Goal: Task Accomplishment & Management: Manage account settings

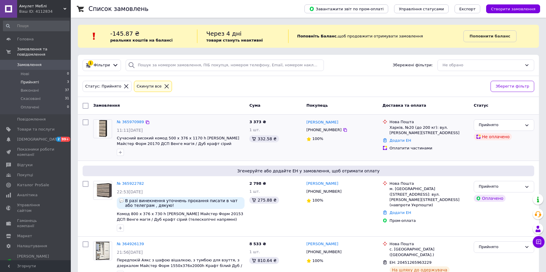
scroll to position [18, 0]
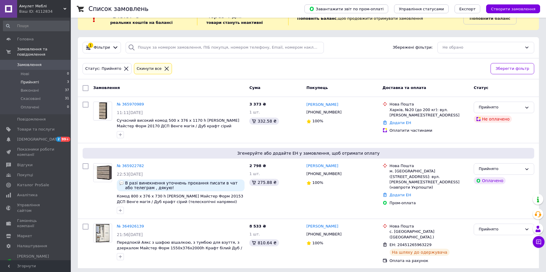
click at [22, 62] on span "Замовлення" at bounding box center [29, 64] width 24 height 5
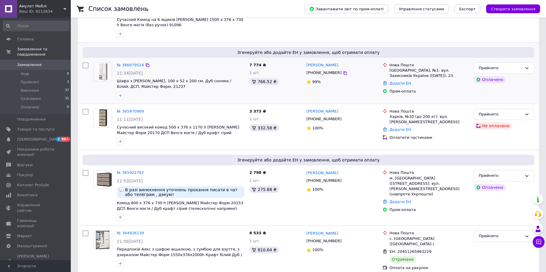
scroll to position [148, 0]
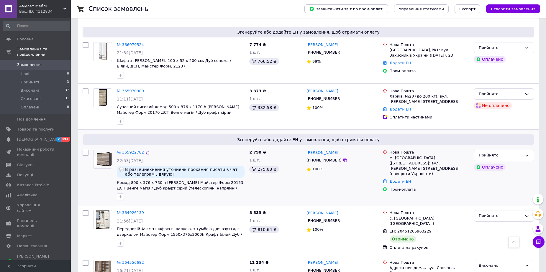
drag, startPoint x: 79, startPoint y: 128, endPoint x: 92, endPoint y: 132, distance: 13.7
click at [79, 128] on div "№ 365970989 11:11[DATE] Сучасний високий комод 500 х 376 х 1170 h [PERSON_NAME]…" at bounding box center [308, 107] width 461 height 46
click at [84, 130] on div "Згенеруйте або додайте ЕН у замовлення, щоб отримати оплату № 365922782 22:53[D…" at bounding box center [308, 168] width 461 height 76
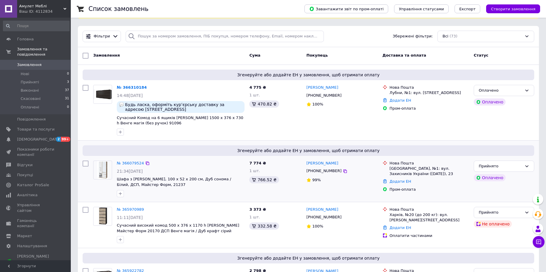
scroll to position [30, 0]
click at [124, 164] on link "№ 366079524" at bounding box center [130, 162] width 27 height 4
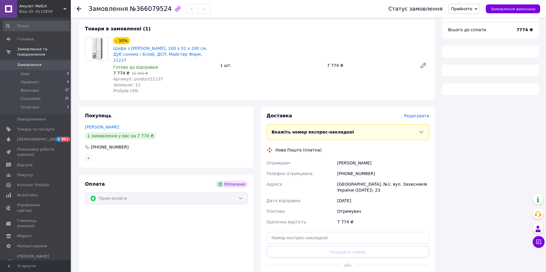
scroll to position [59, 0]
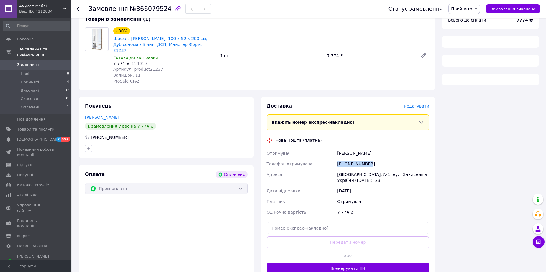
drag, startPoint x: 357, startPoint y: 158, endPoint x: 324, endPoint y: 157, distance: 32.5
click at [324, 157] on div "Отримувач [PERSON_NAME] Телефон отримувача [PHONE_NUMBER] [GEOGRAPHIC_DATA], №1…" at bounding box center [348, 183] width 165 height 70
copy div "Телефон отримувача [PHONE_NUMBER]"
click at [104, 227] on div "Оплата Оплачено Пром-оплата" at bounding box center [166, 222] width 175 height 115
drag, startPoint x: 338, startPoint y: 167, endPoint x: 373, endPoint y: 179, distance: 37.3
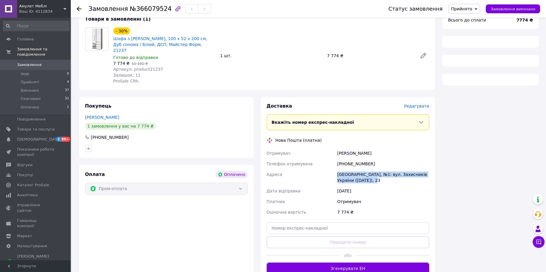
click at [373, 179] on div "[GEOGRAPHIC_DATA], №1: вул. Захисників України ([DATE]), 23" at bounding box center [383, 177] width 94 height 17
copy div "[GEOGRAPHIC_DATA], №1: вул. Захисників України ([DATE]), 23"
click at [122, 233] on div "Оплата Оплачено Пром-оплата" at bounding box center [166, 222] width 175 height 115
click at [121, 226] on div "Оплата Оплачено Пром-оплата" at bounding box center [166, 222] width 175 height 115
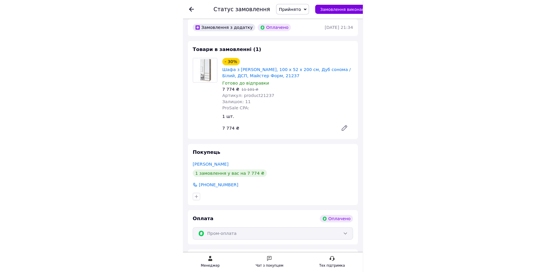
scroll to position [0, 0]
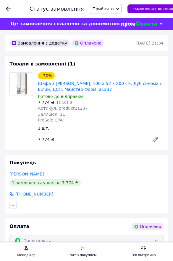
click at [104, 154] on div "Покупець [PERSON_NAME] 1 замовлення у вас на 7 774 ₴ [PHONE_NUMBER]" at bounding box center [86, 184] width 163 height 63
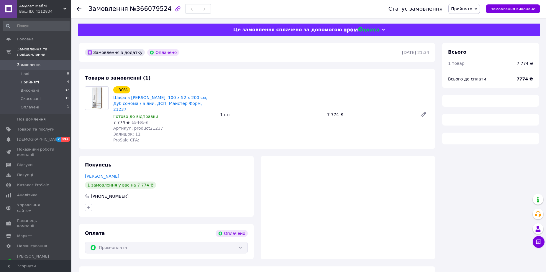
click at [22, 80] on span "Прийняті" at bounding box center [30, 82] width 18 height 5
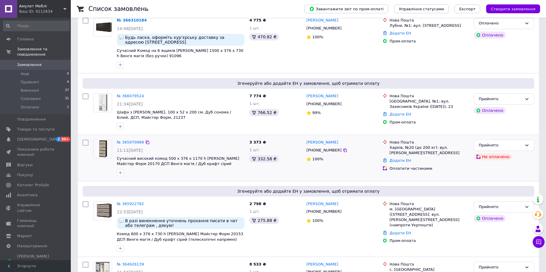
scroll to position [118, 0]
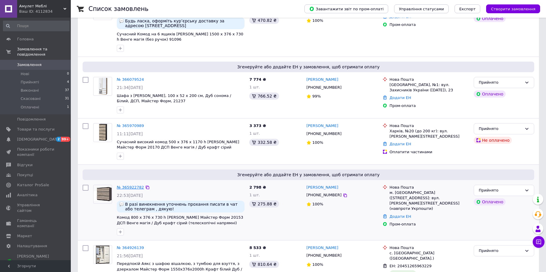
click at [128, 185] on link "№ 365922782" at bounding box center [130, 187] width 27 height 4
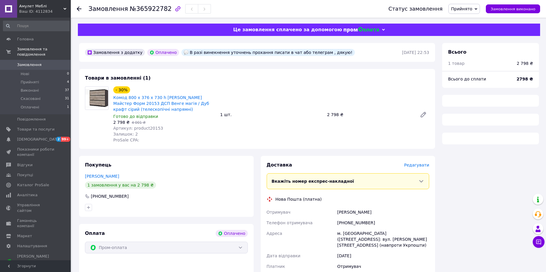
click at [142, 151] on div "Замовлення з додатку Оплачено В разі винекнення уточнень прохання писати в чат …" at bounding box center [257, 203] width 363 height 321
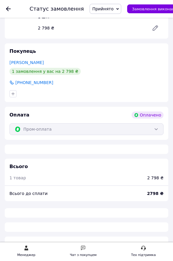
scroll to position [148, 0]
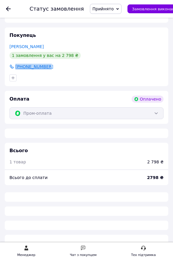
drag, startPoint x: 49, startPoint y: 62, endPoint x: 17, endPoint y: 63, distance: 32.5
click at [17, 64] on div "[PHONE_NUMBER]" at bounding box center [86, 67] width 154 height 6
copy span "[PHONE_NUMBER]"
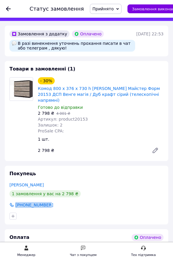
scroll to position [1, 0]
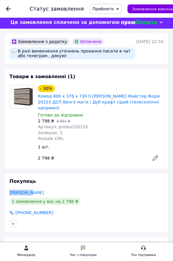
drag, startPoint x: 34, startPoint y: 185, endPoint x: 7, endPoint y: 186, distance: 27.2
click at [7, 186] on div "Покупець [PERSON_NAME] 1 замовлення у вас на 2 798 ₴ [PHONE_NUMBER]" at bounding box center [86, 202] width 163 height 59
copy link "[PERSON_NAME]"
click at [98, 171] on div "Покупець [PERSON_NAME] 1 замовлення у вас на 2 798 ₴ [PHONE_NUMBER]" at bounding box center [86, 202] width 163 height 63
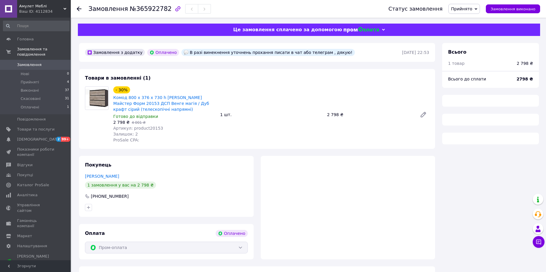
scroll to position [13, 0]
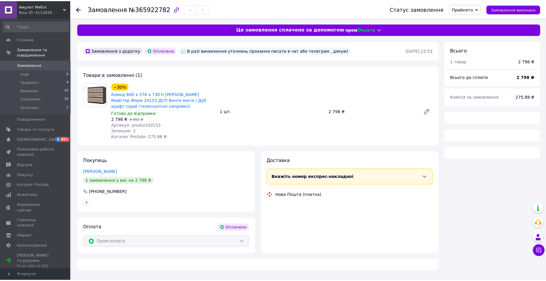
scroll to position [13, 0]
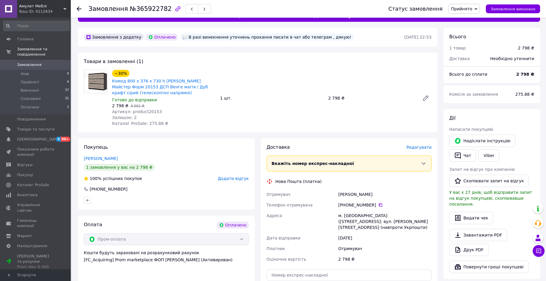
click at [347, 215] on div "м. [GEOGRAPHIC_DATA] ([STREET_ADDRESS]: вул. [PERSON_NAME][STREET_ADDRESS] (нав…" at bounding box center [385, 222] width 96 height 22
copy div "Галич"
drag, startPoint x: 137, startPoint y: 145, endPoint x: 140, endPoint y: 146, distance: 3.4
click at [137, 145] on div "Покупець Пушик Оля 1 замовлення у вас на 2 798 ₴ 100% успішних покупок Додати в…" at bounding box center [166, 174] width 177 height 72
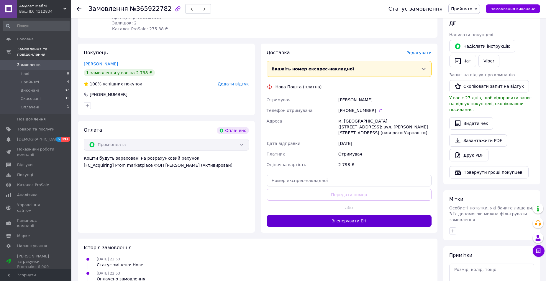
scroll to position [131, 0]
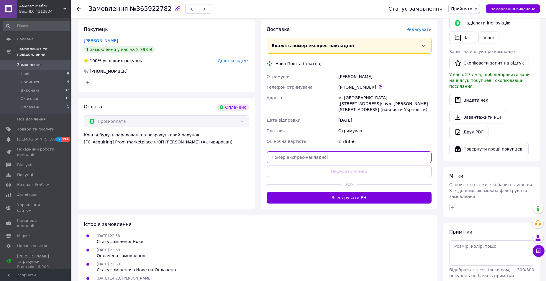
click at [293, 152] on input "text" at bounding box center [349, 158] width 165 height 12
paste input "20451269238019"
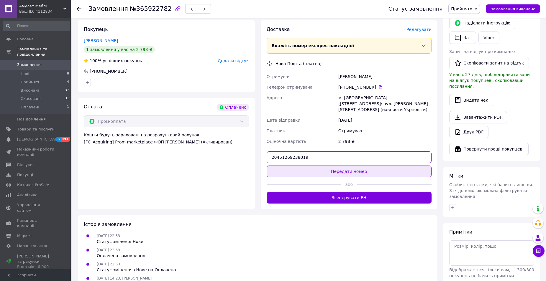
type input "20451269238019"
click at [349, 167] on button "Передати номер" at bounding box center [349, 172] width 165 height 12
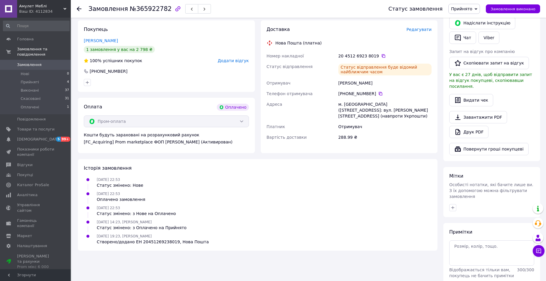
click at [135, 106] on div "Оплата Оплачено" at bounding box center [166, 107] width 165 height 7
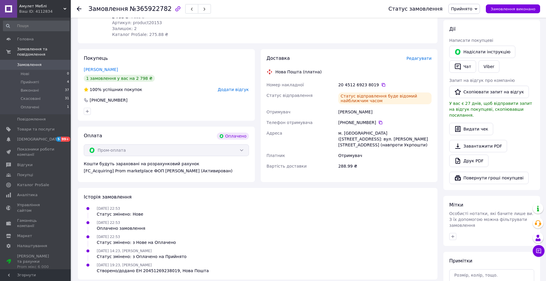
scroll to position [102, 0]
